Goal: Task Accomplishment & Management: Manage account settings

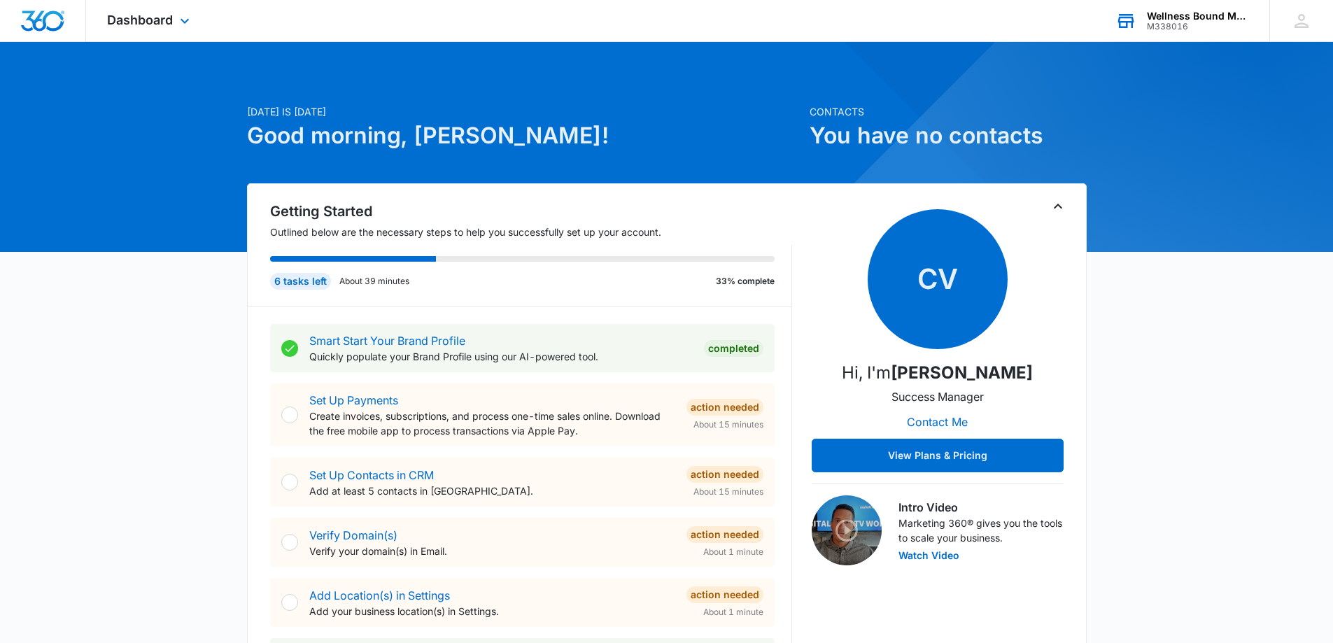
click at [1177, 17] on div "Wellness Bound Mental Health, LLC" at bounding box center [1198, 15] width 102 height 11
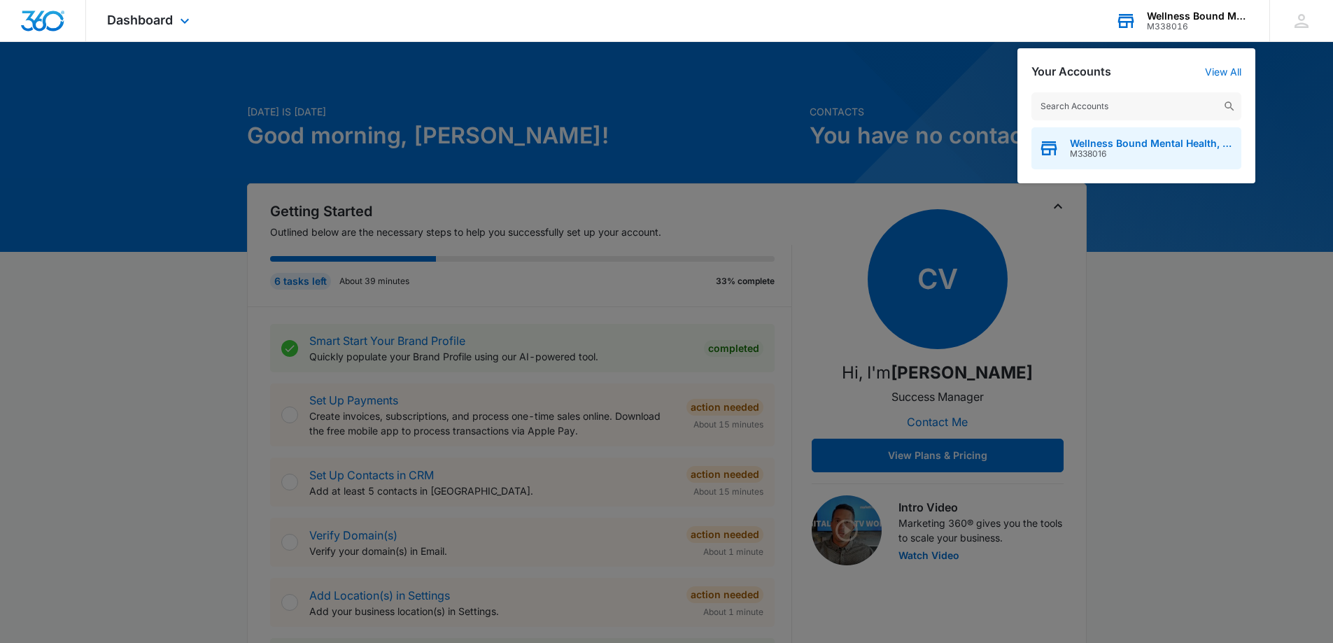
click at [1149, 150] on span "M338016" at bounding box center [1152, 154] width 164 height 10
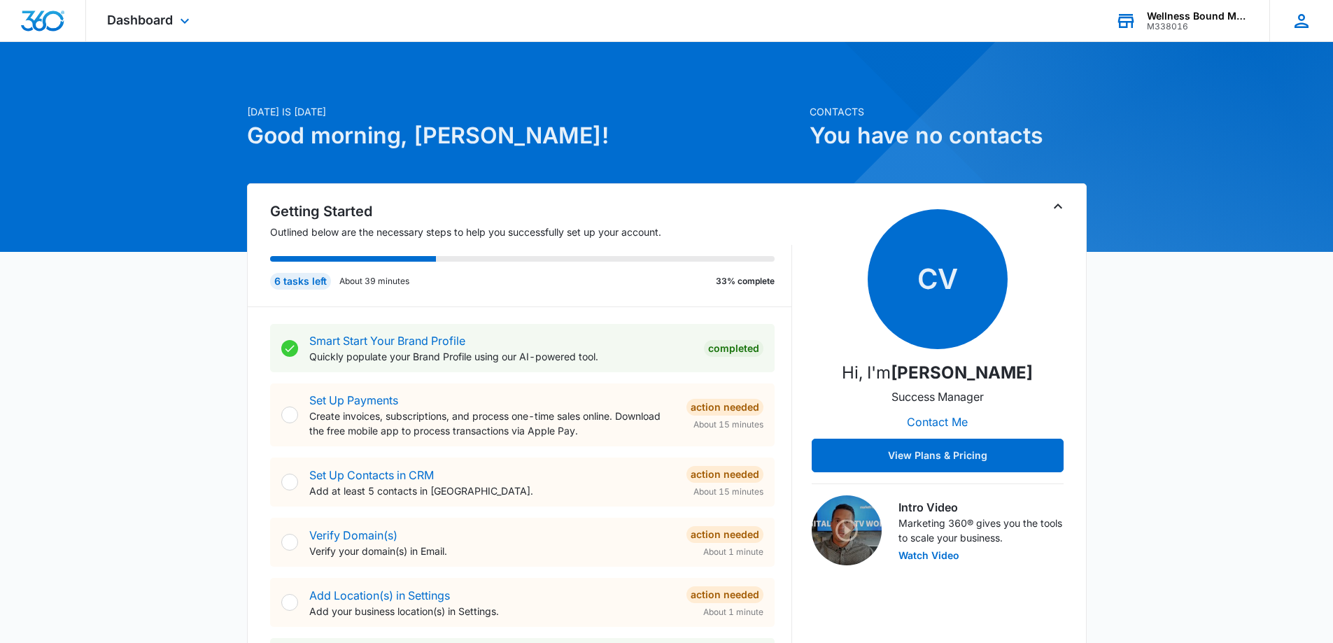
click at [1297, 19] on icon at bounding box center [1301, 20] width 21 height 21
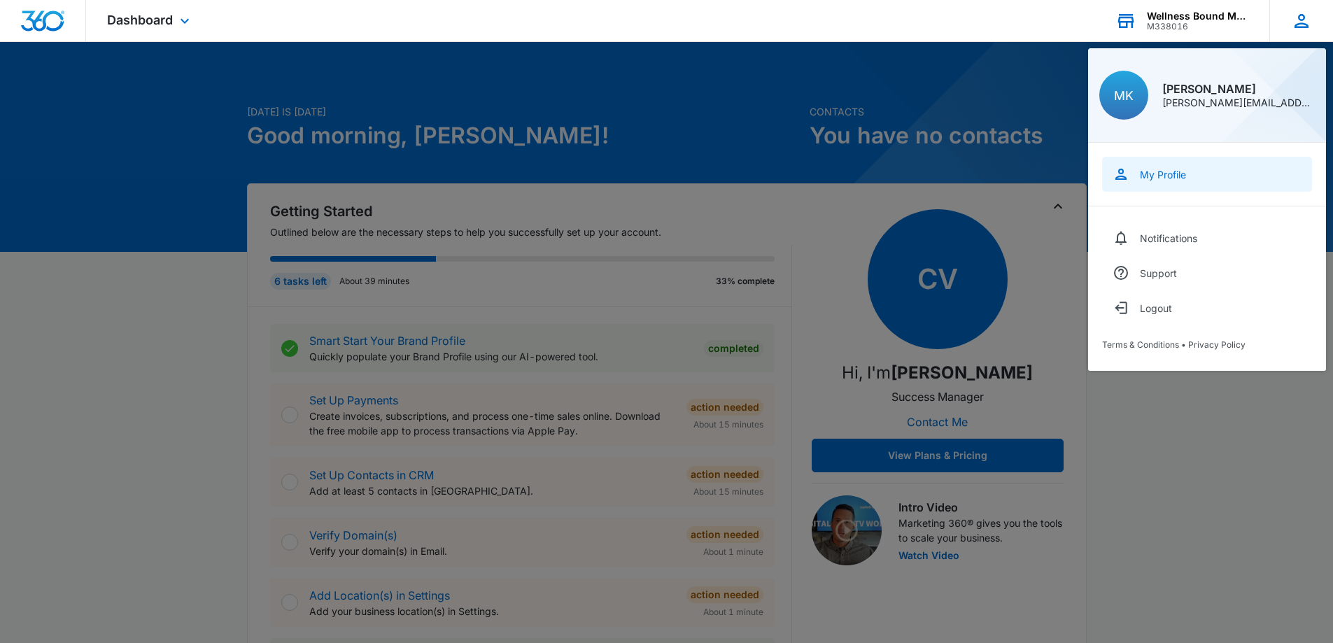
click at [1167, 169] on div "My Profile" at bounding box center [1163, 175] width 46 height 12
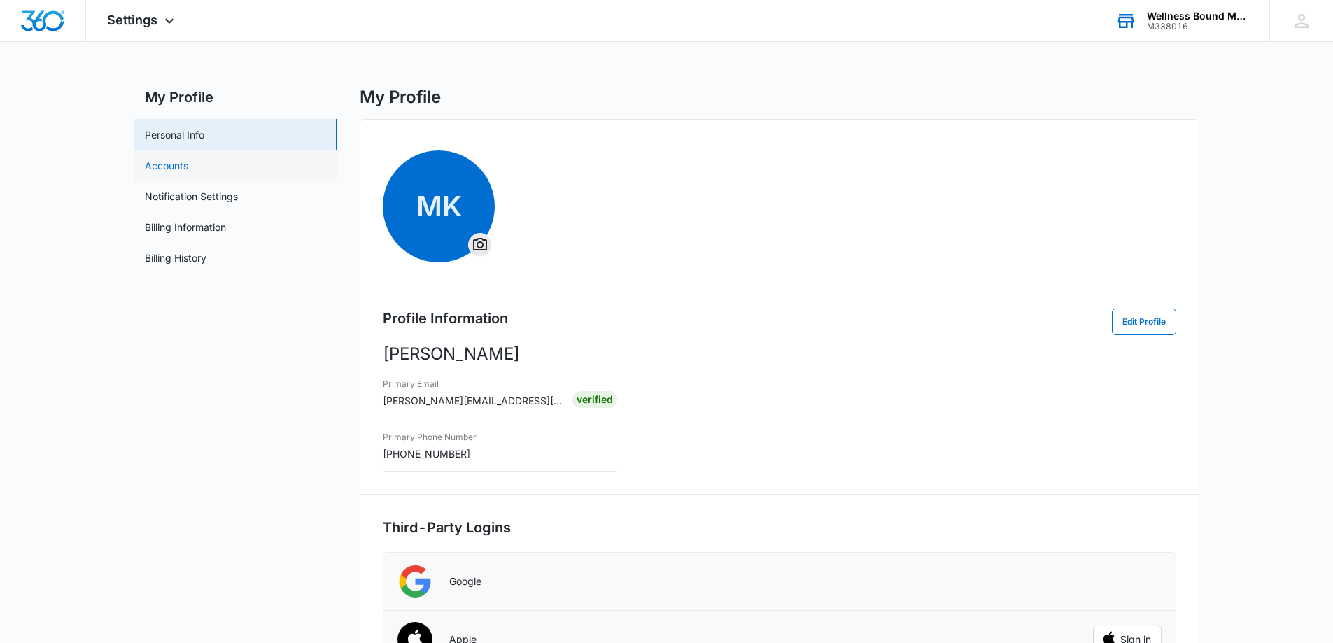
click at [171, 162] on link "Accounts" at bounding box center [166, 165] width 43 height 15
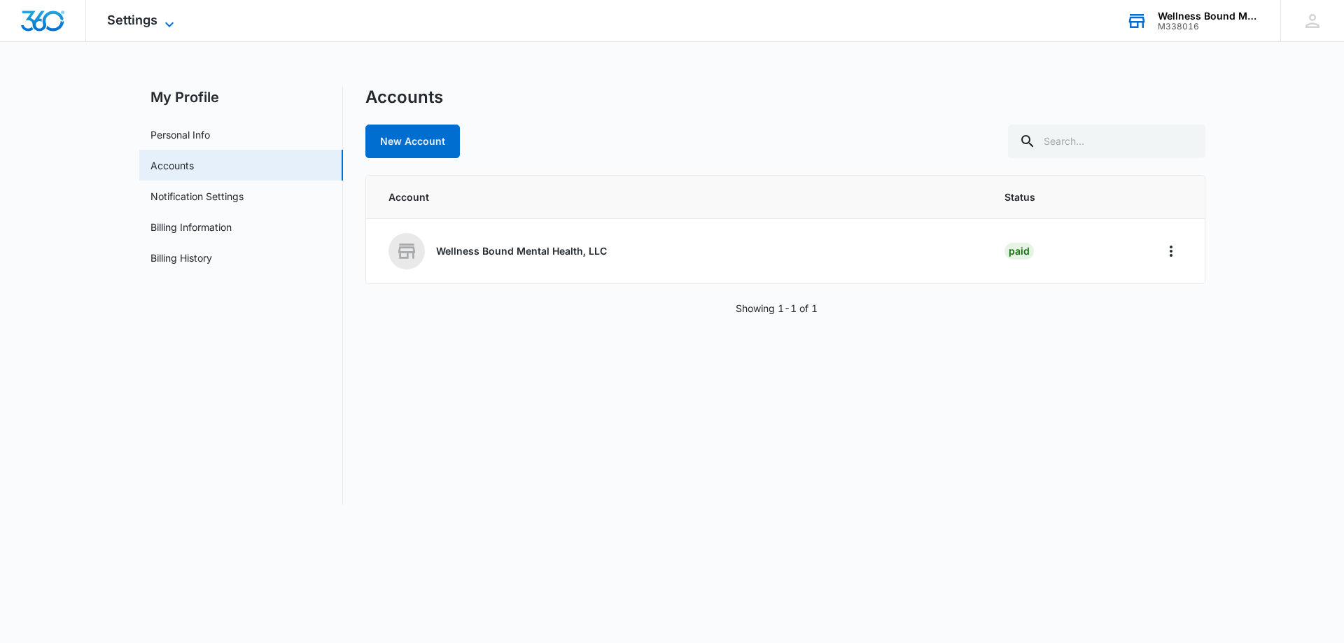
click at [124, 15] on span "Settings" at bounding box center [132, 20] width 50 height 15
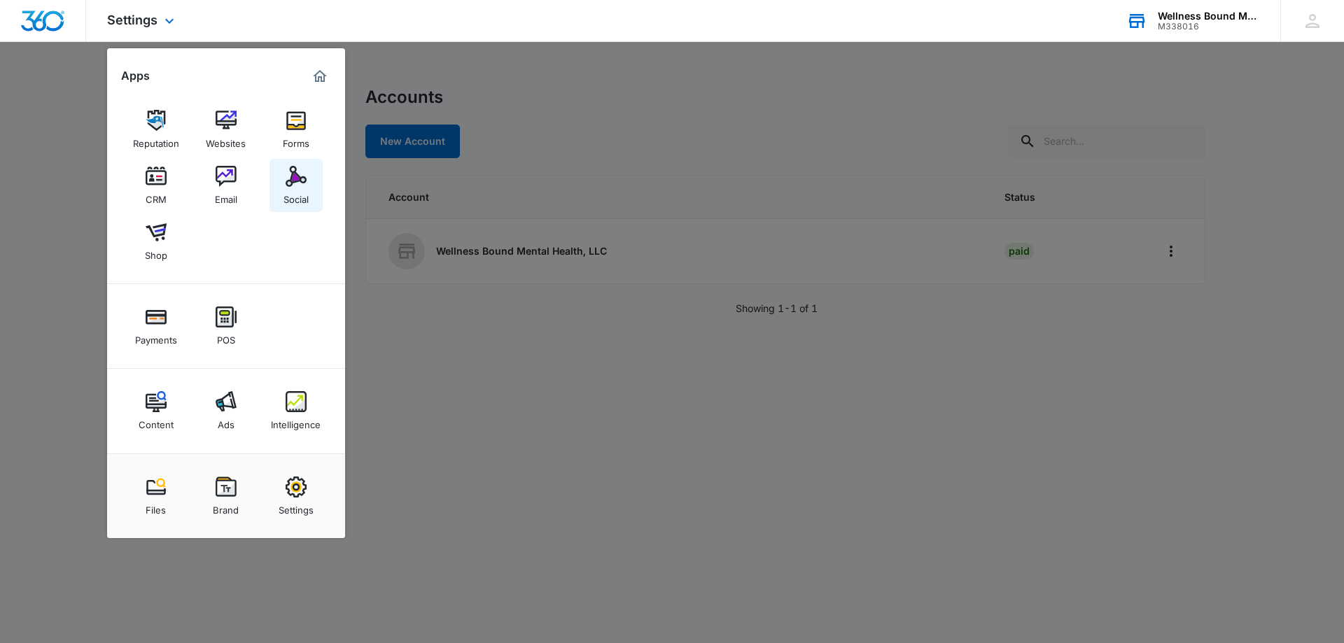
click at [293, 185] on img at bounding box center [296, 176] width 21 height 21
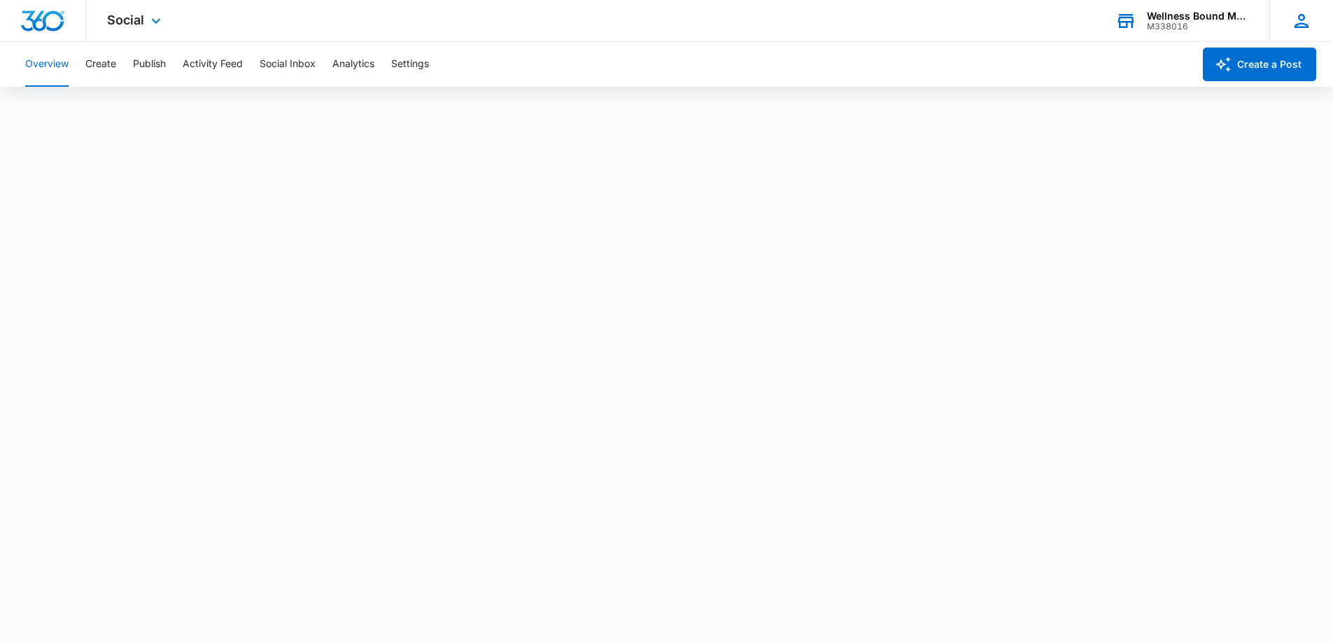
click at [1297, 17] on icon at bounding box center [1301, 20] width 21 height 21
